Goal: Navigation & Orientation: Find specific page/section

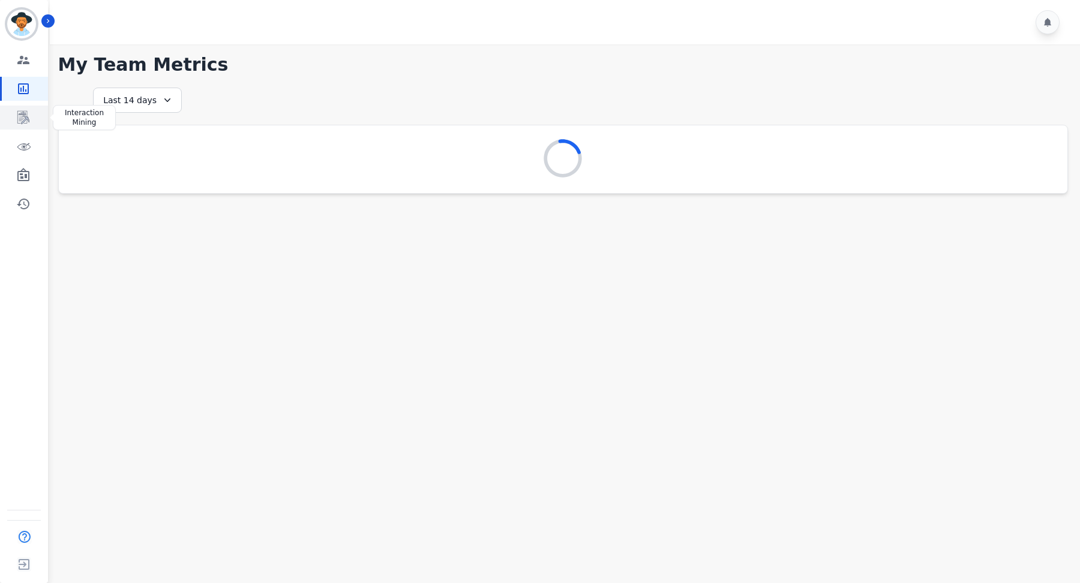
click at [31, 113] on link "Sidebar" at bounding box center [25, 118] width 46 height 24
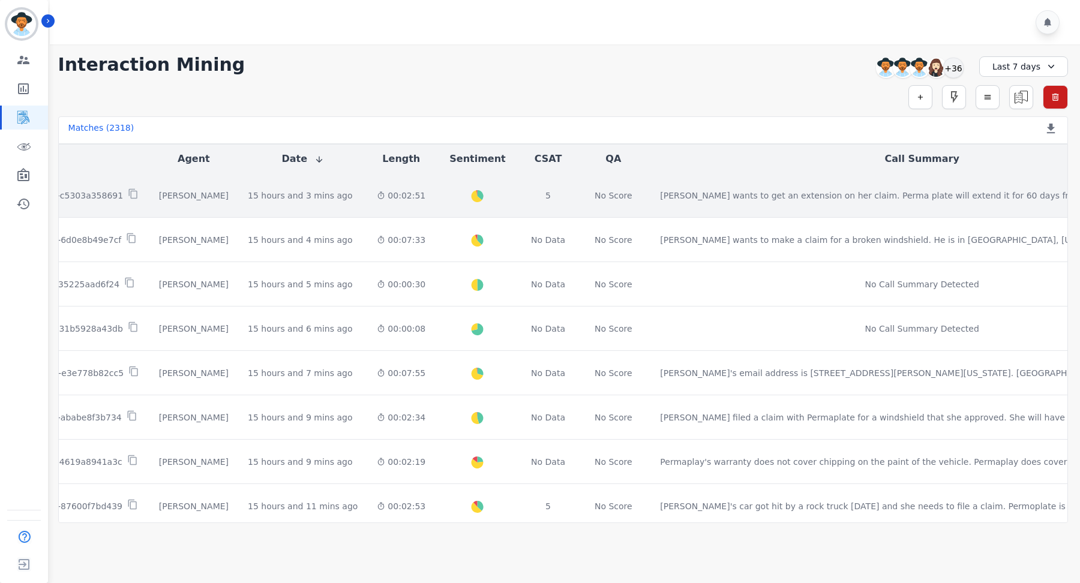
scroll to position [0, 124]
